Goal: Entertainment & Leisure: Browse casually

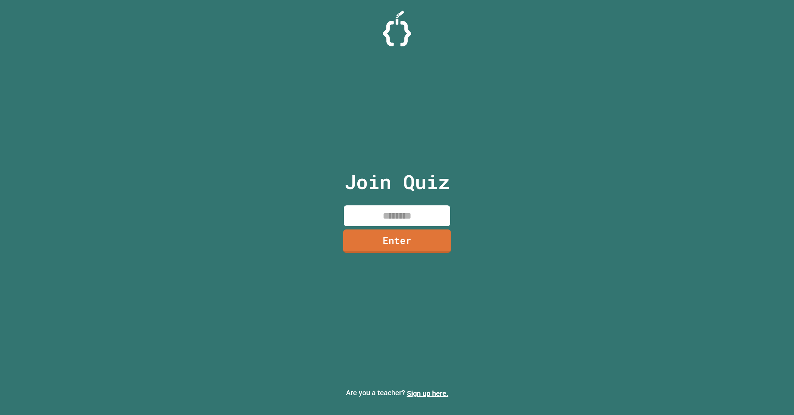
click at [419, 223] on input at bounding box center [397, 216] width 106 height 21
click at [417, 237] on link "Enter" at bounding box center [397, 242] width 106 height 22
click at [397, 18] on div at bounding box center [397, 18] width 0 height 0
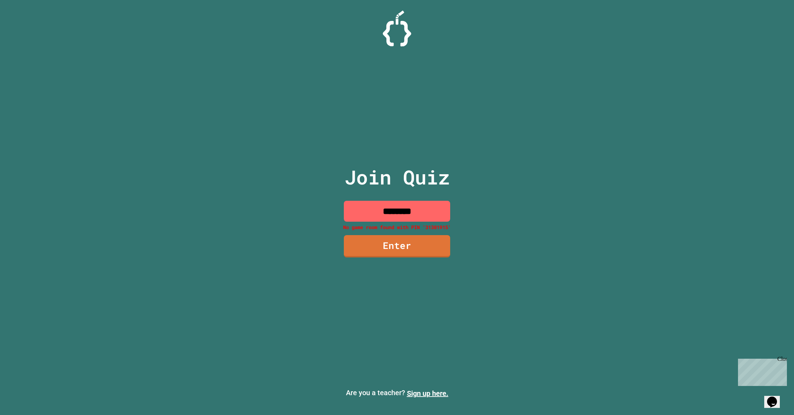
click at [389, 214] on input "********" at bounding box center [397, 211] width 106 height 21
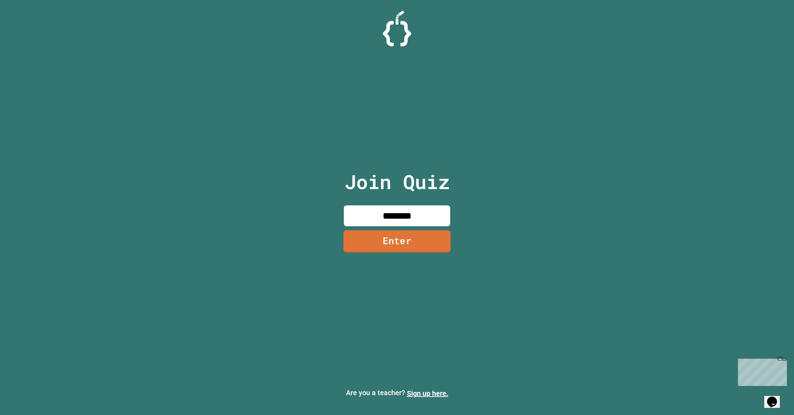
type input "********"
click at [392, 233] on link "Enter" at bounding box center [396, 242] width 107 height 23
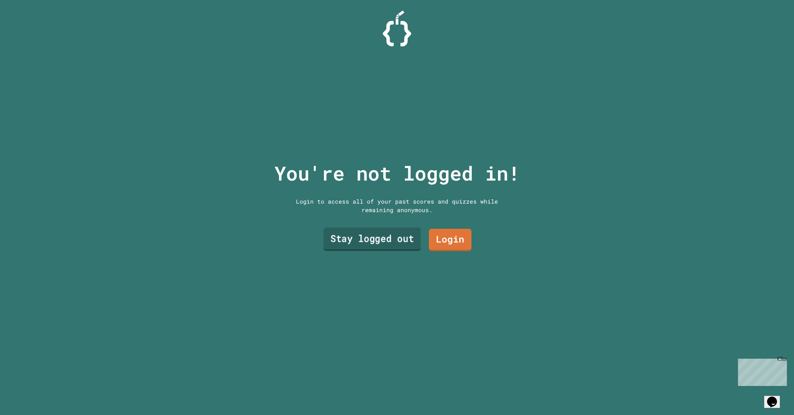
click at [410, 238] on link "Stay logged out" at bounding box center [371, 239] width 97 height 23
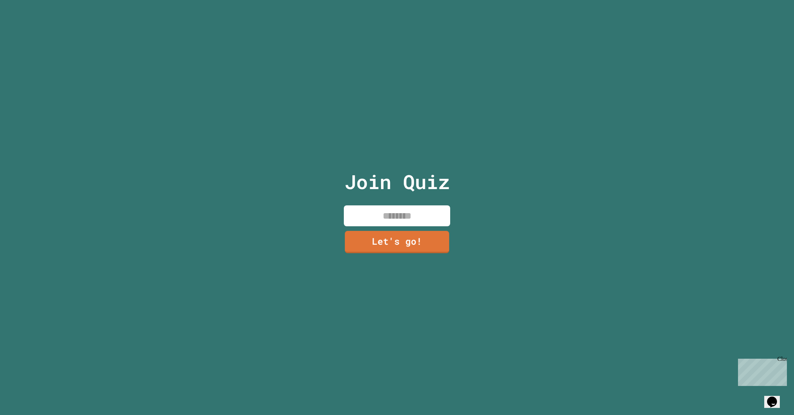
click at [404, 214] on input at bounding box center [397, 216] width 106 height 21
type input "*****"
drag, startPoint x: 400, startPoint y: 228, endPoint x: 401, endPoint y: 235, distance: 7.1
click at [401, 228] on div "Join Quiz ***** Let's go!" at bounding box center [396, 207] width 119 height 415
click at [400, 235] on link "Let's go!" at bounding box center [397, 242] width 106 height 22
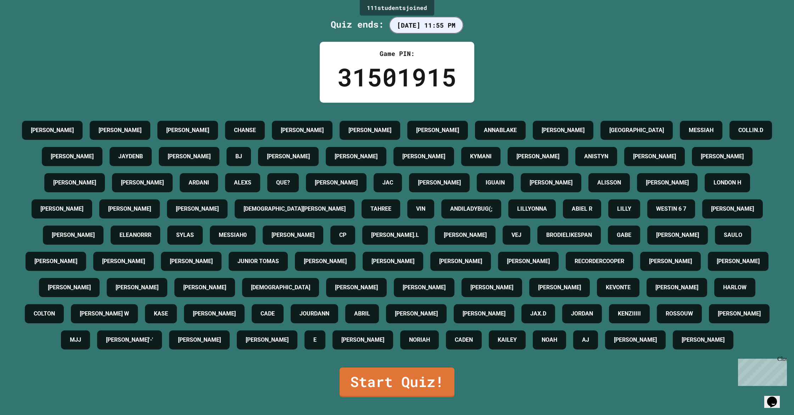
scroll to position [75, 0]
drag, startPoint x: 414, startPoint y: 388, endPoint x: 416, endPoint y: 392, distance: 4.1
click at [416, 392] on link "Start Quiz!" at bounding box center [397, 381] width 106 height 31
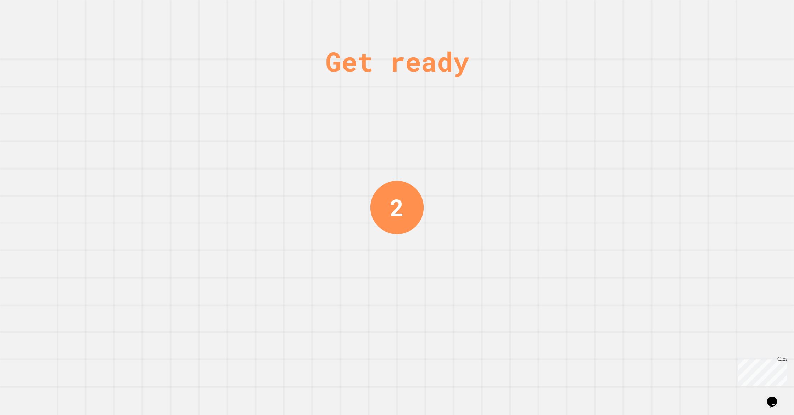
drag, startPoint x: 459, startPoint y: 179, endPoint x: 464, endPoint y: 178, distance: 5.1
click at [462, 179] on div "Get ready 2" at bounding box center [397, 207] width 794 height 415
click at [464, 178] on div "Get ready 2" at bounding box center [397, 207] width 794 height 415
click at [464, 178] on div "Get ready 1" at bounding box center [397, 207] width 794 height 415
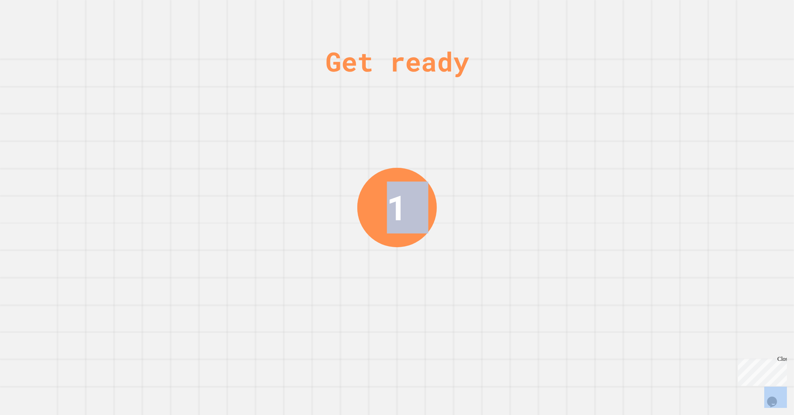
click at [464, 178] on div "Get ready 1" at bounding box center [397, 207] width 794 height 415
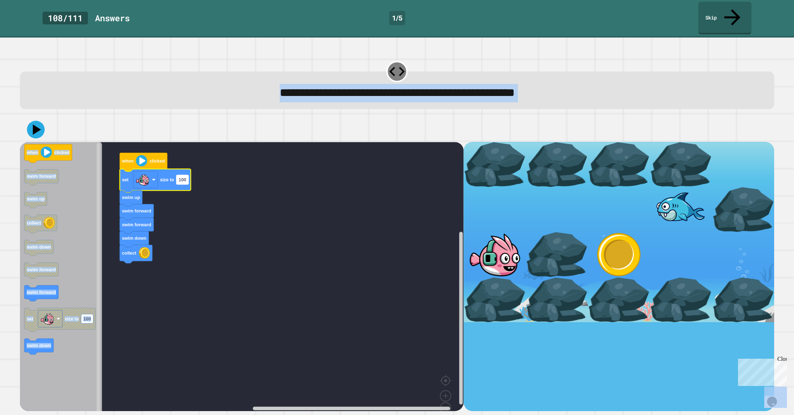
click at [184, 175] on rect "Blockly Workspace" at bounding box center [182, 179] width 12 height 9
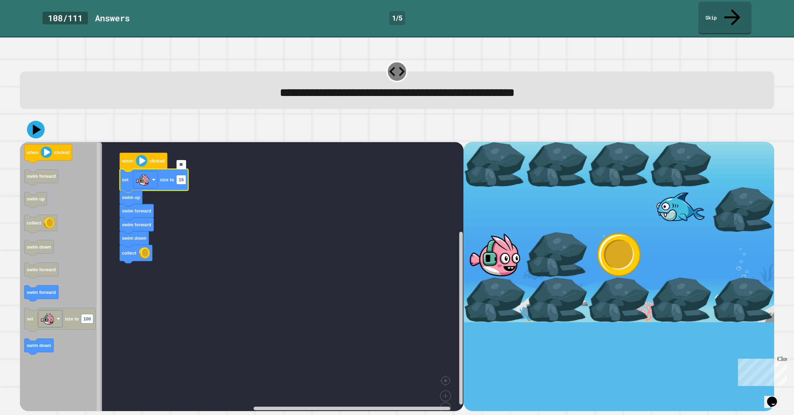
type input "***"
click at [202, 181] on rect "Blockly Workspace" at bounding box center [242, 284] width 444 height 284
click at [715, 10] on link "Skip" at bounding box center [724, 17] width 52 height 34
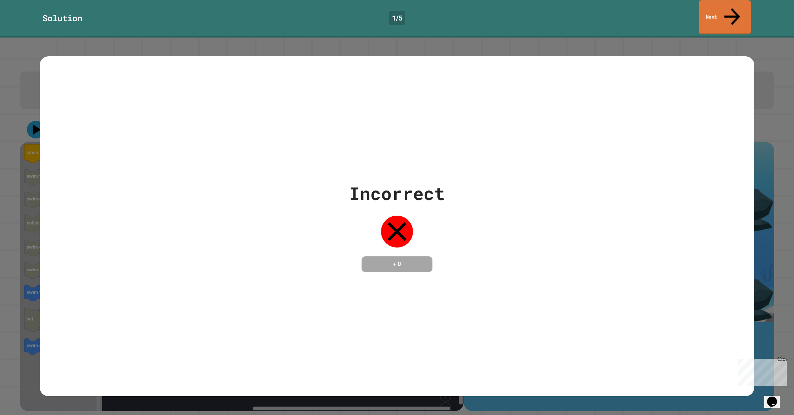
click at [715, 10] on link "Next" at bounding box center [724, 17] width 52 height 34
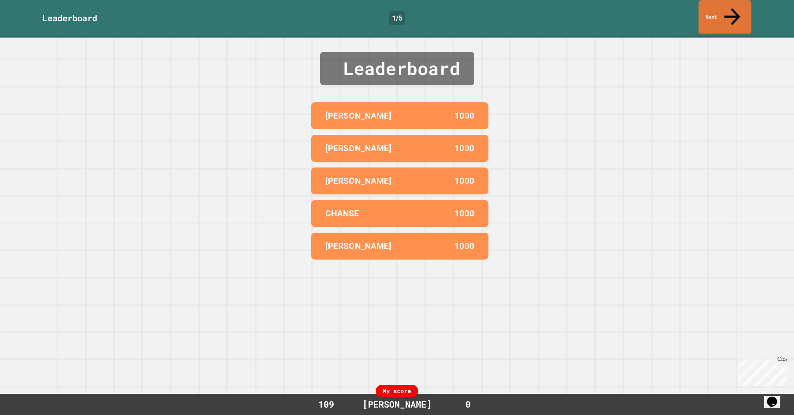
click at [716, 11] on link "Next" at bounding box center [724, 17] width 53 height 34
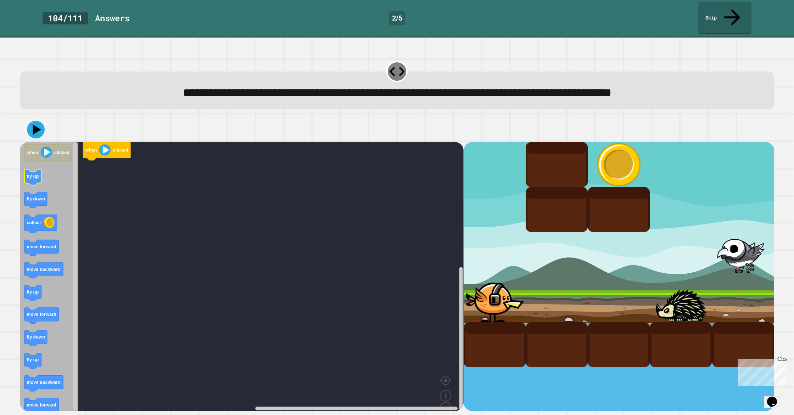
click at [94, 169] on div "when clicked when clicked fly up fly down collect move forward move backward fl…" at bounding box center [242, 276] width 444 height 269
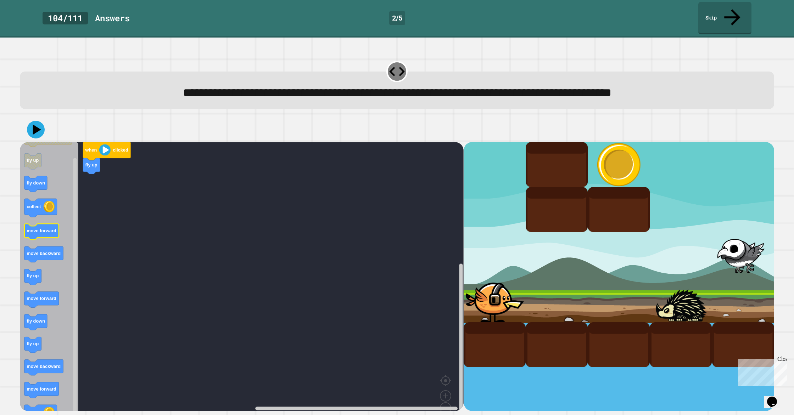
click at [78, 215] on icon "Blockly Workspace" at bounding box center [49, 284] width 58 height 284
click at [59, 217] on icon "Blockly Workspace" at bounding box center [49, 284] width 58 height 284
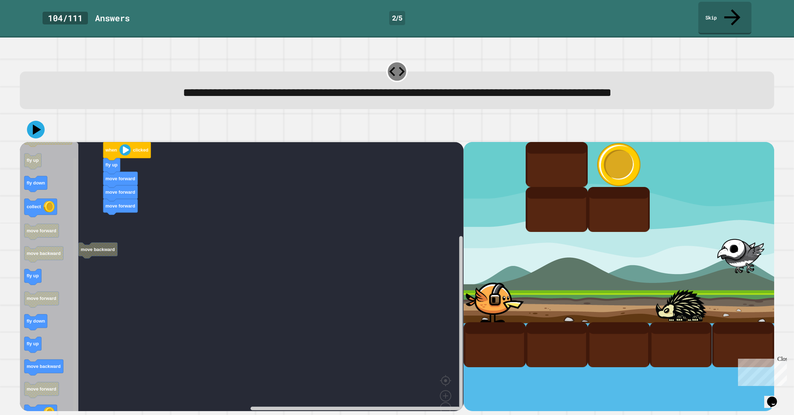
click at [106, 234] on div "move backward when clicked fly up move forward move forward move forward when c…" at bounding box center [242, 276] width 444 height 269
click at [38, 336] on icon "when clicked fly up fly down collect move forward move backward fly up move for…" at bounding box center [49, 284] width 58 height 284
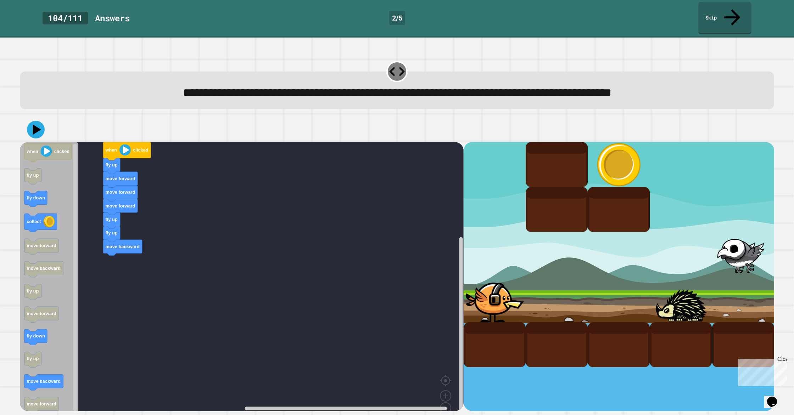
click at [51, 206] on icon "Blockly Workspace" at bounding box center [49, 284] width 58 height 284
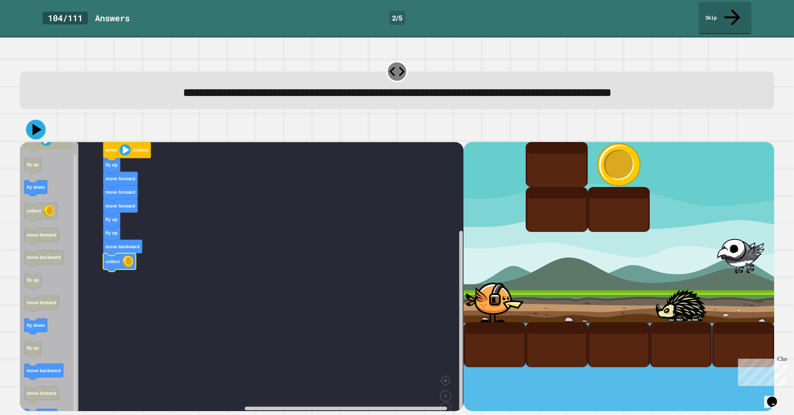
click at [34, 124] on icon at bounding box center [37, 130] width 9 height 12
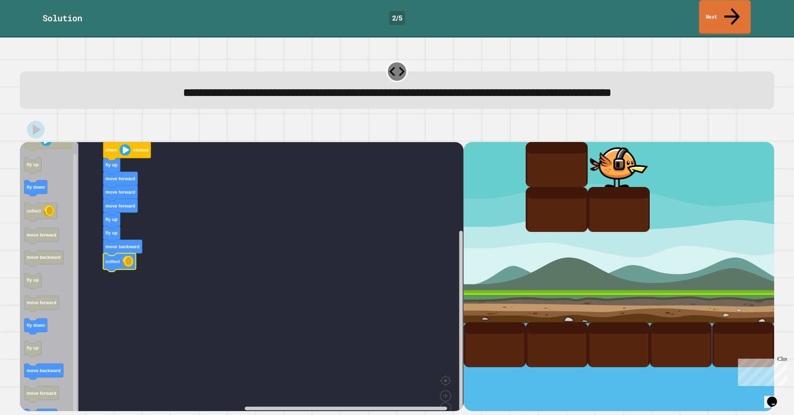
click at [722, 16] on link "Next" at bounding box center [724, 17] width 51 height 34
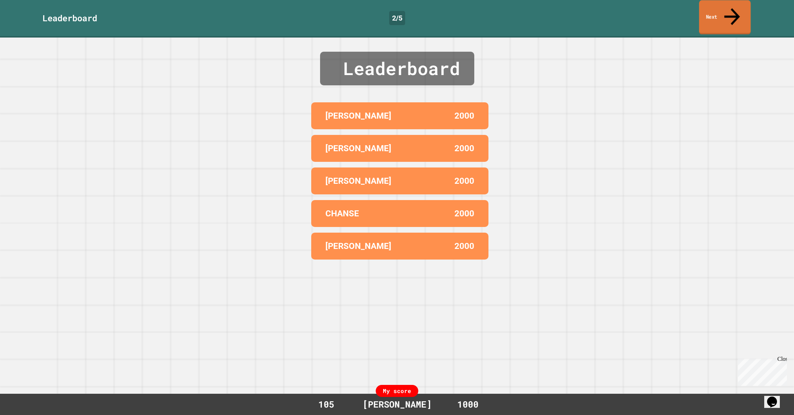
click at [722, 16] on link "Next" at bounding box center [725, 17] width 52 height 34
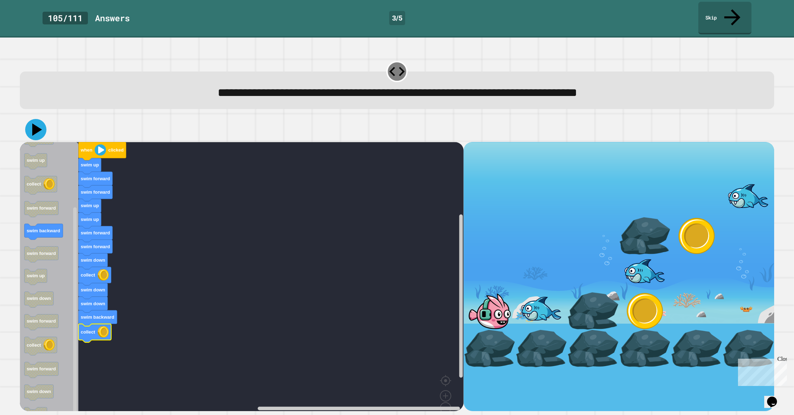
click at [33, 119] on icon at bounding box center [35, 129] width 21 height 21
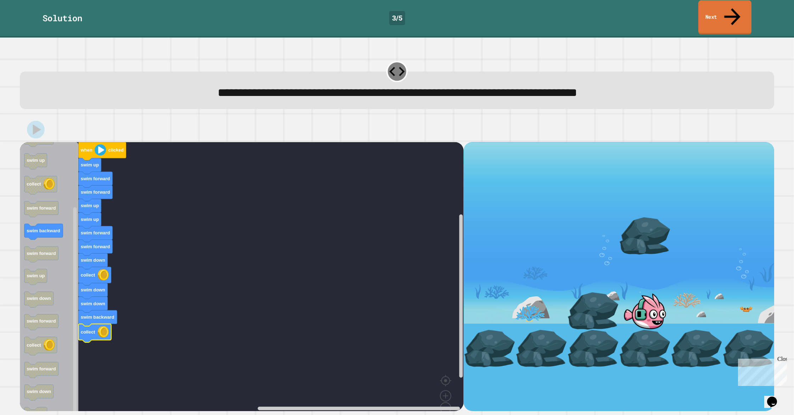
click at [734, 5] on icon at bounding box center [732, 16] width 24 height 25
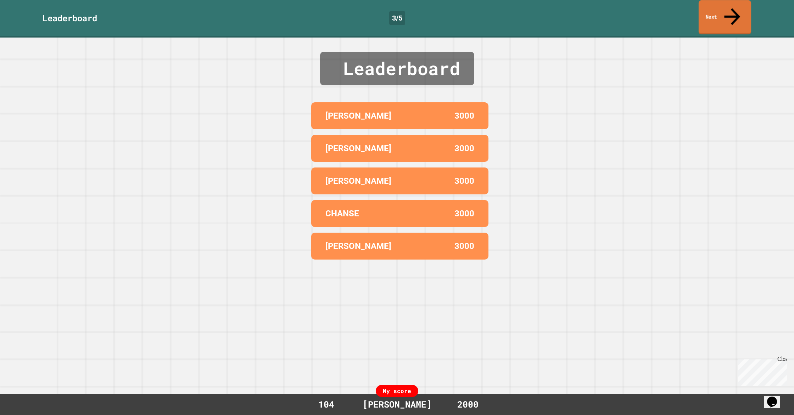
click at [714, 10] on link "Next" at bounding box center [724, 17] width 52 height 34
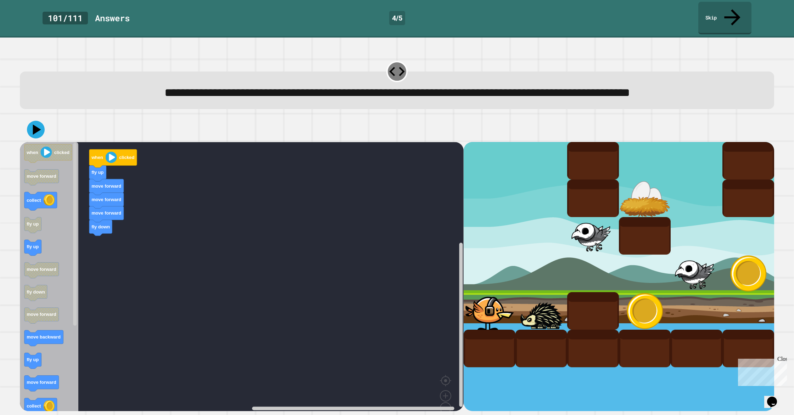
click at [58, 212] on icon "Blockly Workspace" at bounding box center [49, 284] width 58 height 284
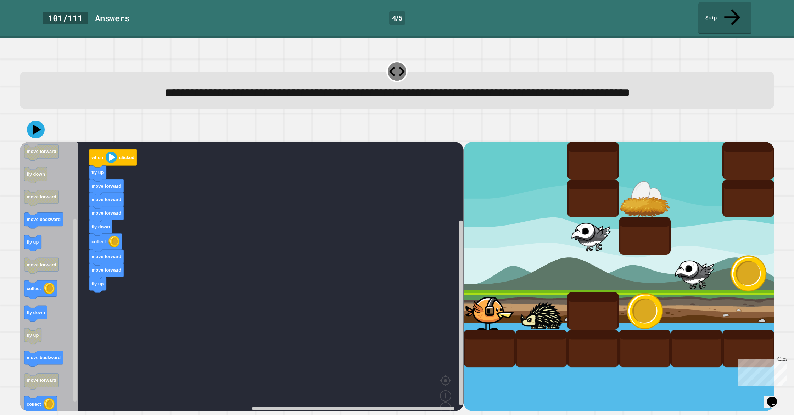
click at [75, 268] on div "when clicked fly up move forward move forward move forward fly down collect mov…" at bounding box center [242, 276] width 444 height 269
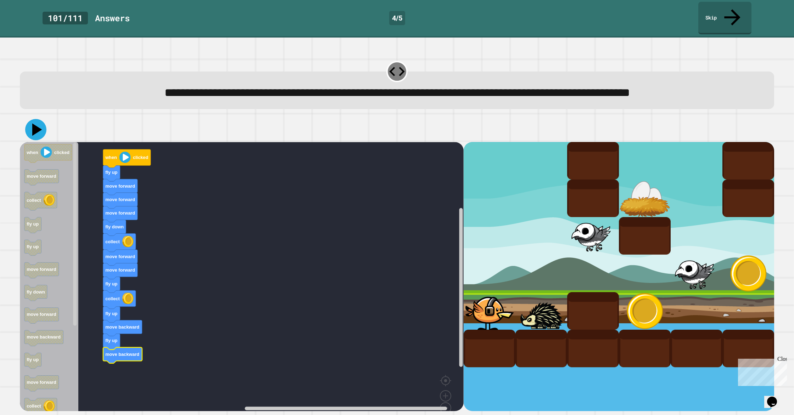
click at [38, 119] on icon at bounding box center [35, 129] width 21 height 21
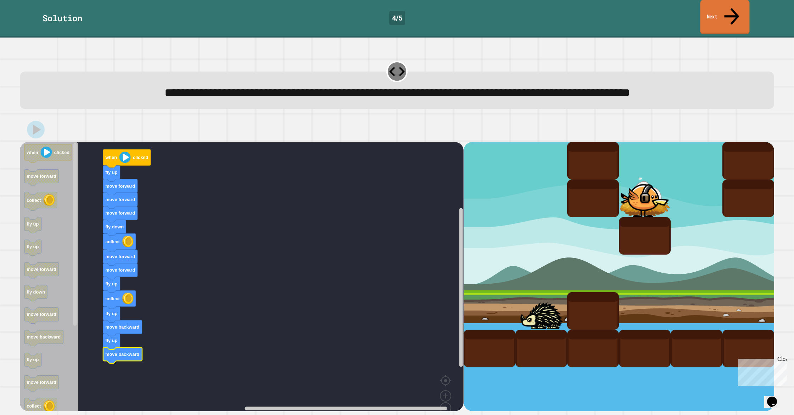
click at [721, 10] on link "Next" at bounding box center [724, 17] width 49 height 34
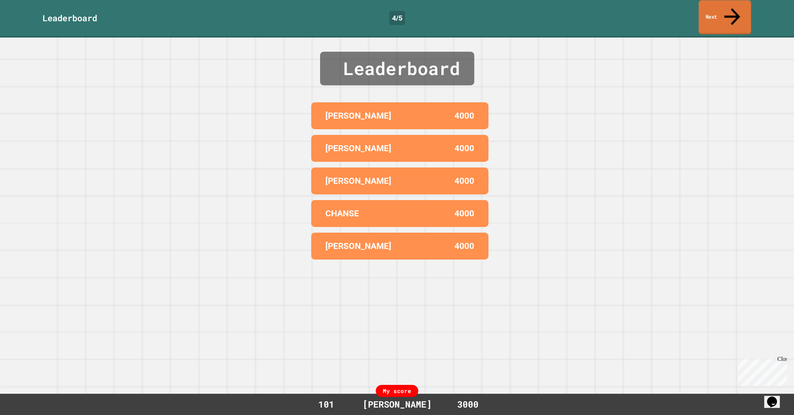
click at [721, 16] on link "Next" at bounding box center [724, 17] width 52 height 34
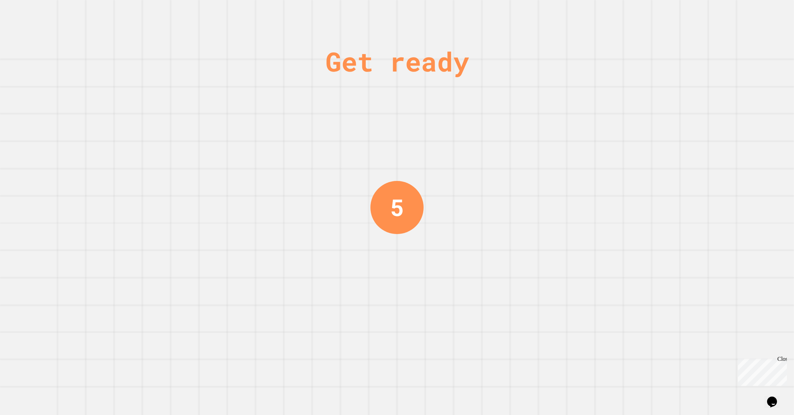
click at [715, 14] on div "Get ready 5" at bounding box center [397, 207] width 794 height 415
drag, startPoint x: 351, startPoint y: 199, endPoint x: 344, endPoint y: 198, distance: 7.1
click at [351, 199] on div "Get ready 2" at bounding box center [397, 207] width 794 height 415
click at [366, 201] on div "Get ready 1" at bounding box center [397, 207] width 794 height 415
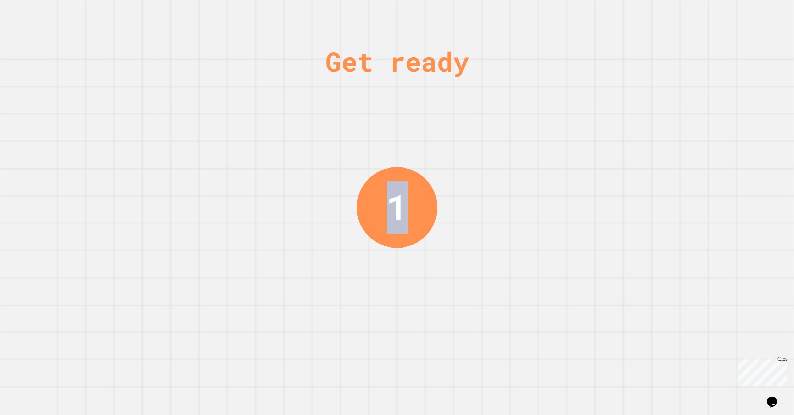
click at [366, 200] on div "1" at bounding box center [397, 207] width 81 height 81
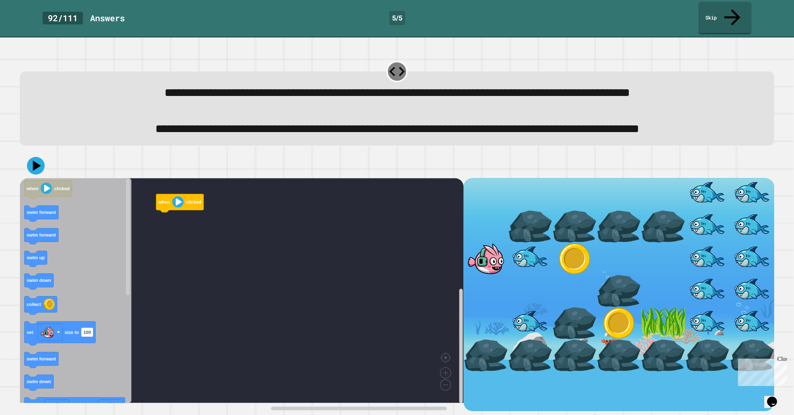
click at [366, 200] on rect "Blockly Workspace" at bounding box center [242, 290] width 444 height 225
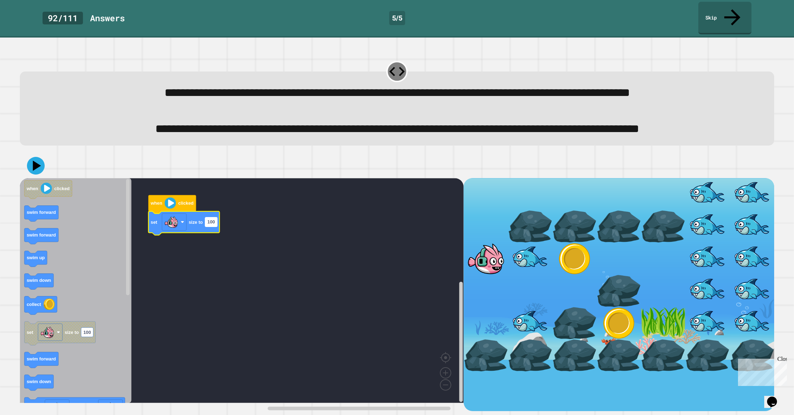
click at [212, 227] on rect "Blockly Workspace" at bounding box center [211, 222] width 12 height 9
type input "*"
click at [233, 296] on rect "Blockly Workspace" at bounding box center [242, 290] width 444 height 225
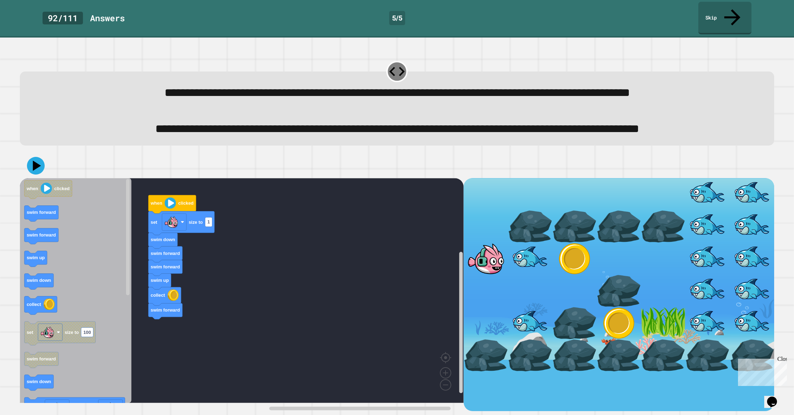
click at [102, 277] on icon "when clicked swim forward swim forward swim up swim down collect set size to 10…" at bounding box center [76, 290] width 112 height 225
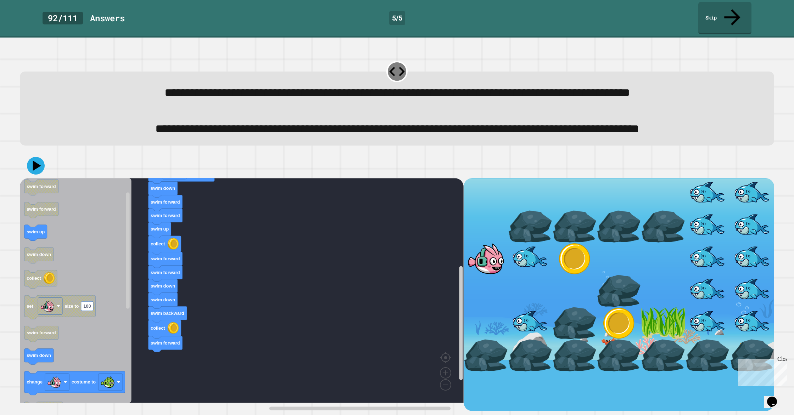
click at [176, 374] on div "when clicked set size to 1 swim down swim forward swim forward swim up collect …" at bounding box center [242, 294] width 444 height 233
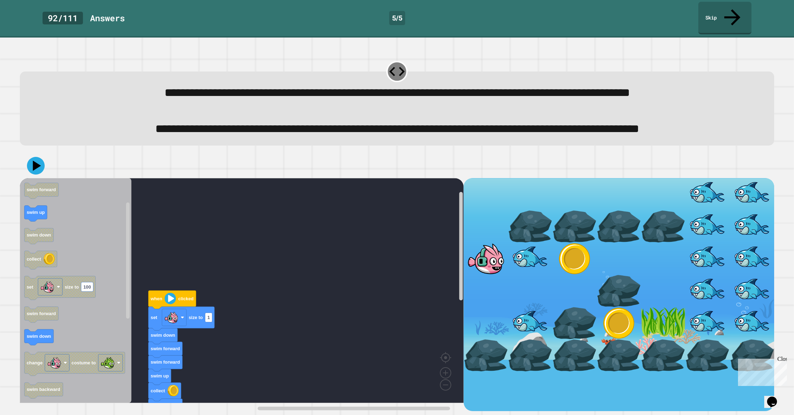
click at [213, 326] on icon "Blockly Workspace" at bounding box center [181, 319] width 66 height 24
click at [210, 322] on rect "Blockly Workspace" at bounding box center [208, 317] width 7 height 9
type input "**"
click at [44, 171] on icon at bounding box center [36, 166] width 18 height 18
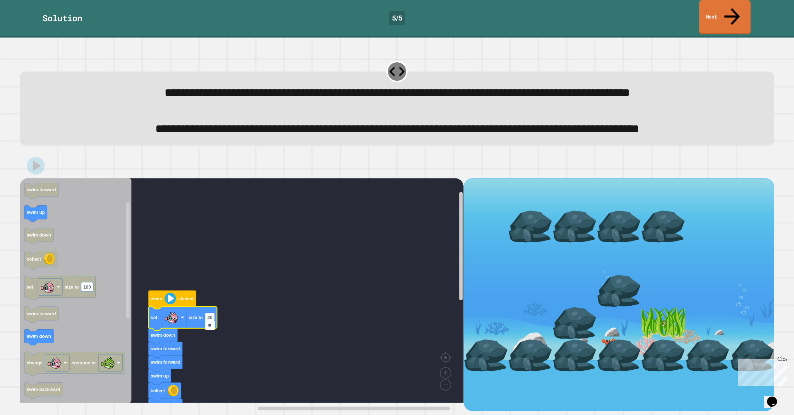
click at [742, 6] on link "Next" at bounding box center [724, 17] width 51 height 34
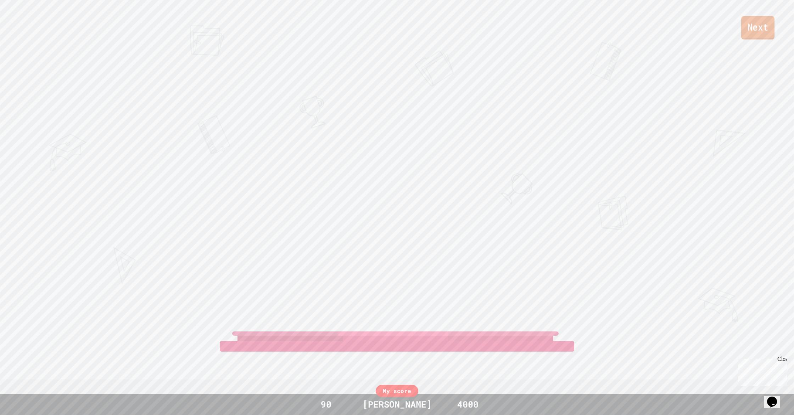
click at [754, 25] on link "Next" at bounding box center [757, 27] width 33 height 23
